Goal: Information Seeking & Learning: Learn about a topic

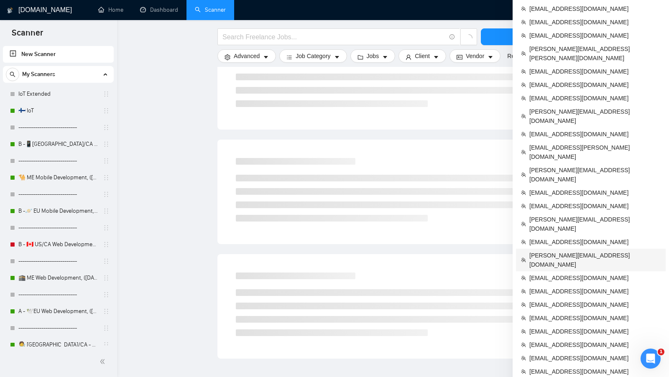
scroll to position [362, 0]
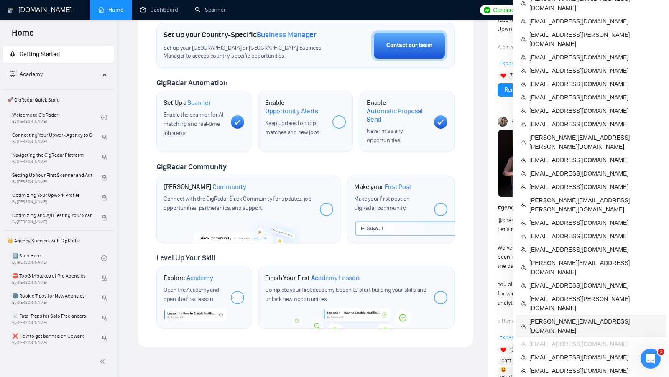
scroll to position [224, 0]
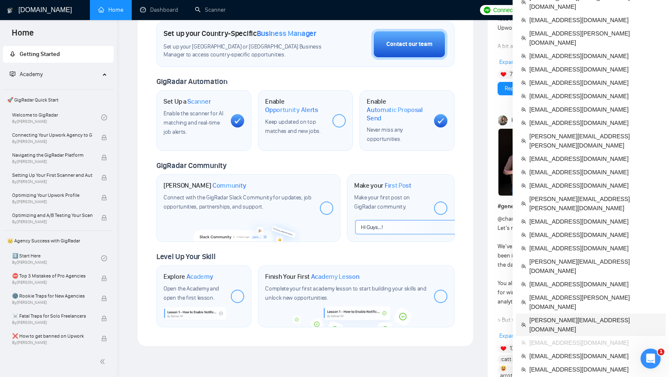
click at [553, 316] on span "[PERSON_NAME][EMAIL_ADDRESS][DOMAIN_NAME]" at bounding box center [594, 325] width 131 height 18
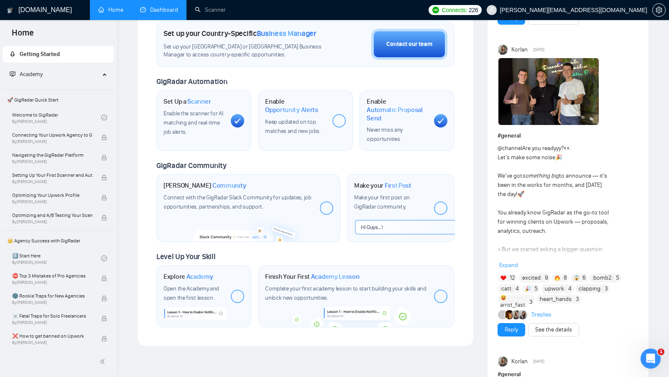
click at [154, 13] on link "Dashboard" at bounding box center [159, 9] width 38 height 7
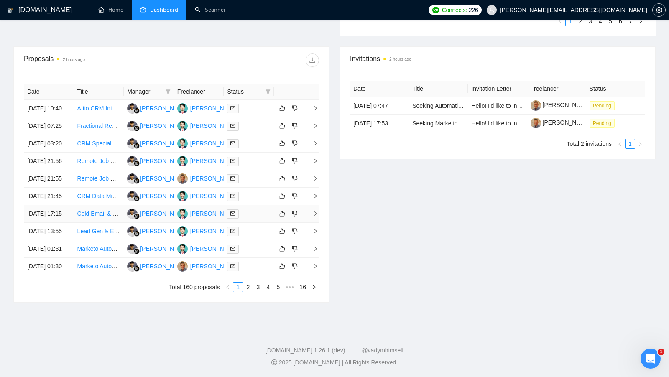
scroll to position [371, 0]
click at [251, 287] on link "2" at bounding box center [247, 287] width 9 height 9
click at [258, 292] on link "3" at bounding box center [257, 287] width 9 height 9
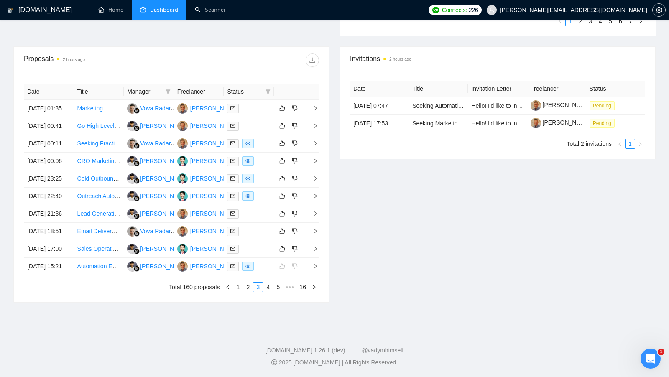
scroll to position [329, 0]
click at [266, 292] on link "4" at bounding box center [267, 287] width 9 height 9
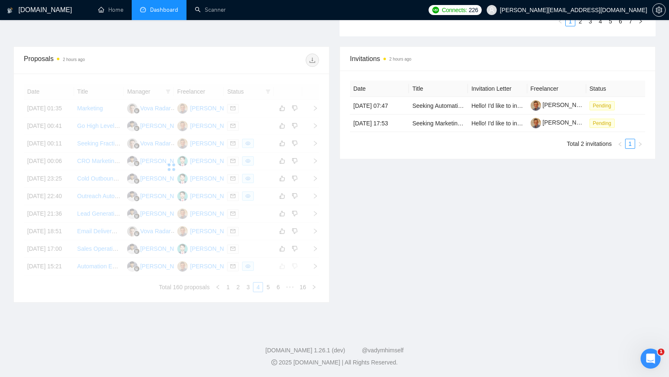
scroll to position [314, 0]
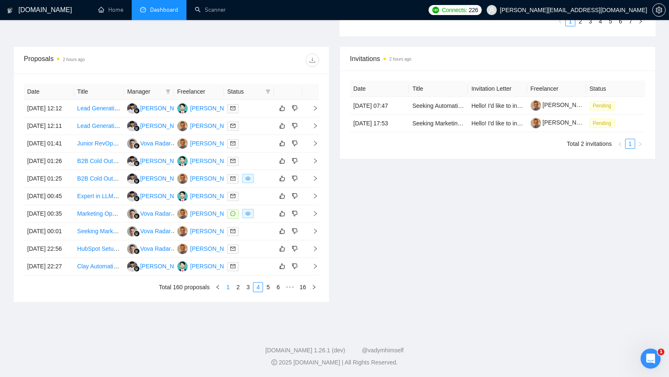
click at [229, 292] on link "1" at bounding box center [227, 287] width 9 height 9
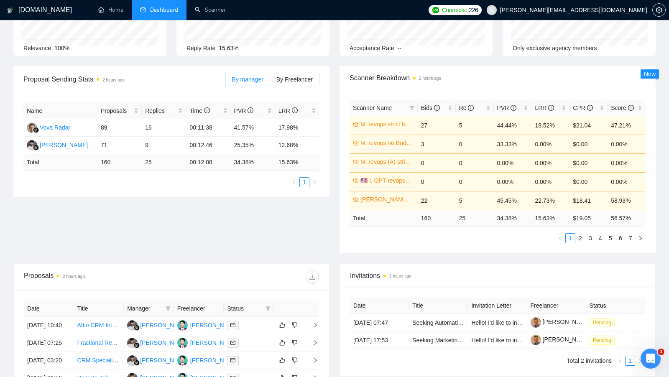
scroll to position [80, 0]
click at [651, 359] on icon "Відкрити програму для спілкування Intercom" at bounding box center [649, 358] width 14 height 14
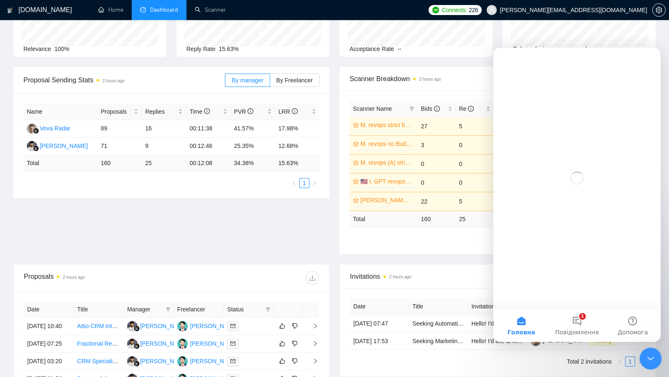
scroll to position [0, 0]
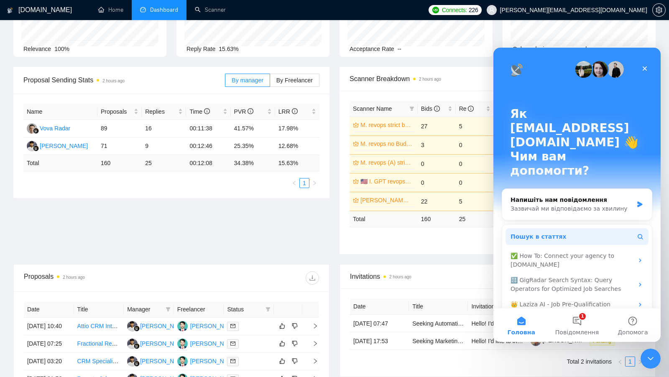
click at [571, 228] on button "Пошук в статтях" at bounding box center [576, 236] width 143 height 17
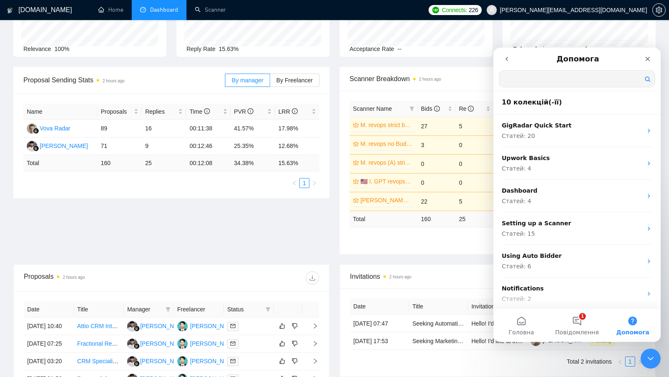
type input "a"
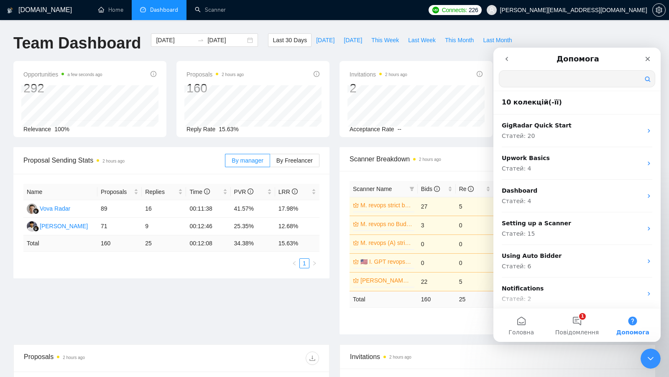
scroll to position [0, 0]
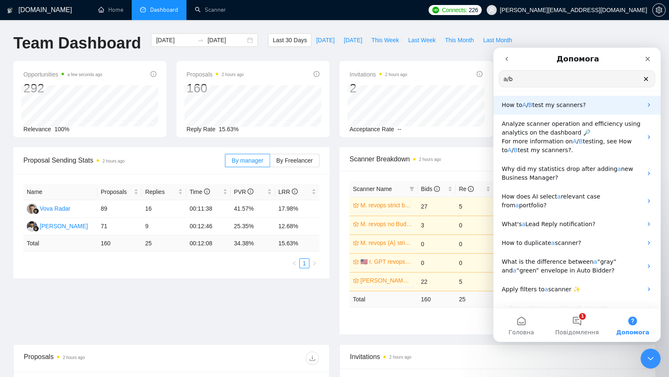
type input "a/b"
click at [627, 107] on p "How to A / B test my scanners?" at bounding box center [572, 105] width 140 height 9
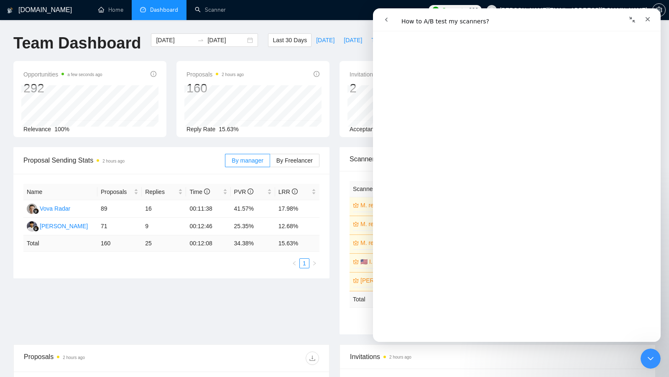
scroll to position [1453, 0]
click at [507, 329] on link "Відкрити в довідковому центрі" at bounding box center [516, 330] width 105 height 7
click at [646, 26] on div "Закрити" at bounding box center [647, 19] width 15 height 15
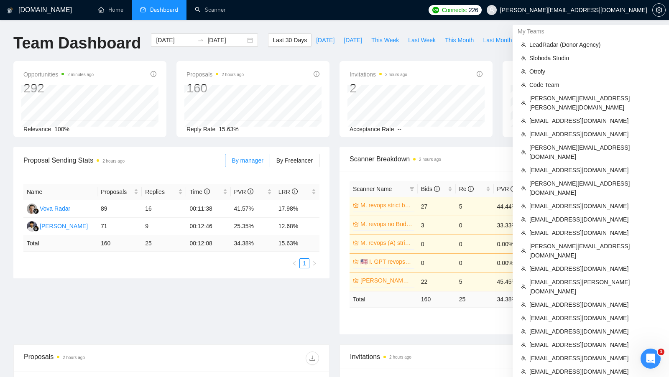
scroll to position [311, 0]
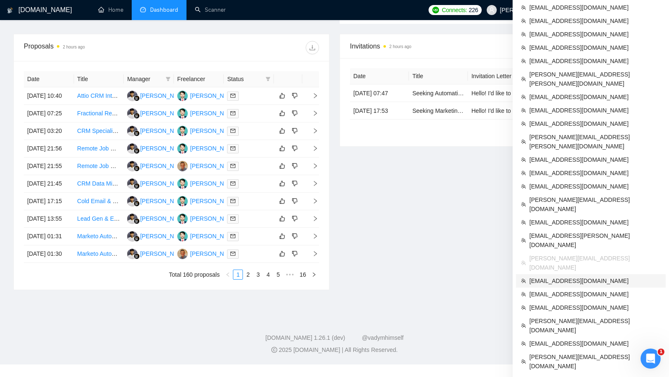
click at [587, 274] on li "[EMAIL_ADDRESS][DOMAIN_NAME]" at bounding box center [591, 280] width 150 height 13
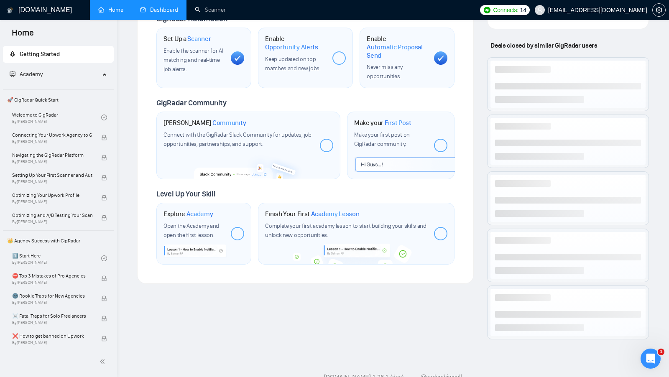
click at [148, 13] on link "Dashboard" at bounding box center [159, 9] width 38 height 7
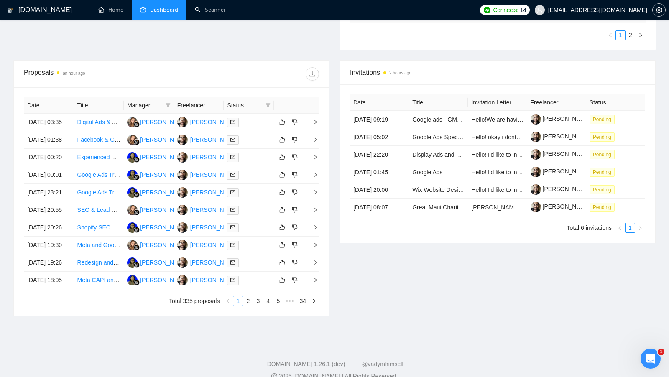
scroll to position [336, 0]
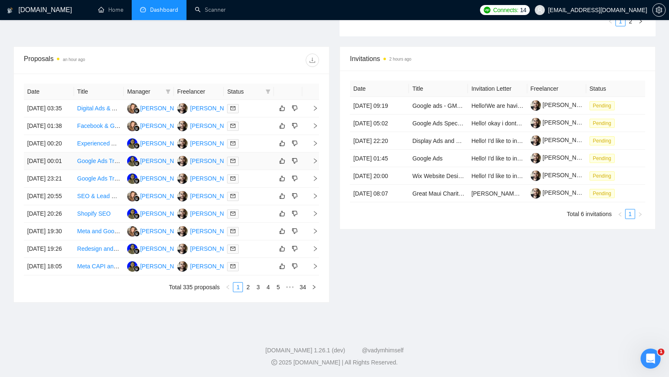
click at [204, 156] on div "[PERSON_NAME]" at bounding box center [214, 160] width 48 height 9
